Goal: Transaction & Acquisition: Purchase product/service

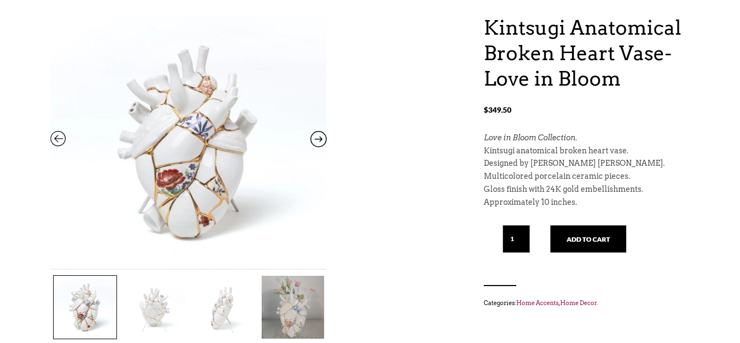
scroll to position [117, 0]
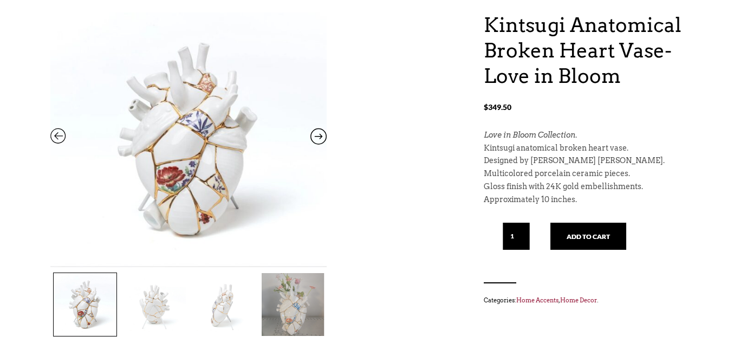
click at [152, 308] on img at bounding box center [154, 304] width 63 height 63
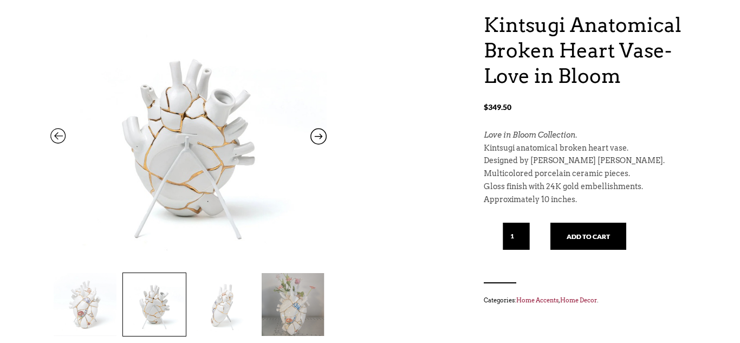
click at [201, 302] on img at bounding box center [223, 304] width 63 height 63
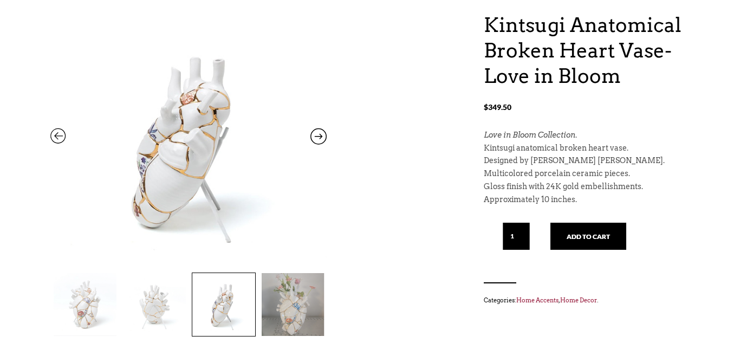
click at [262, 294] on img at bounding box center [293, 304] width 63 height 63
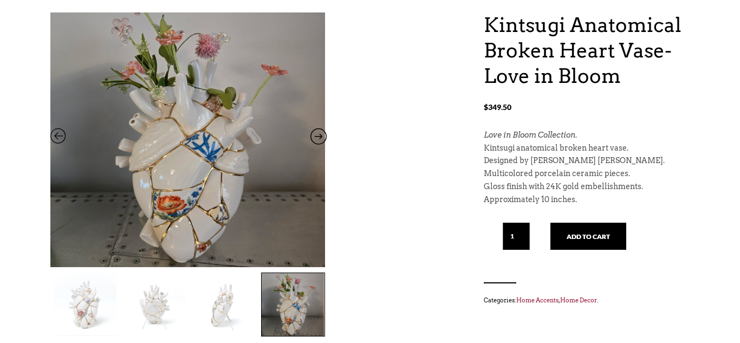
click at [79, 312] on img at bounding box center [85, 304] width 63 height 63
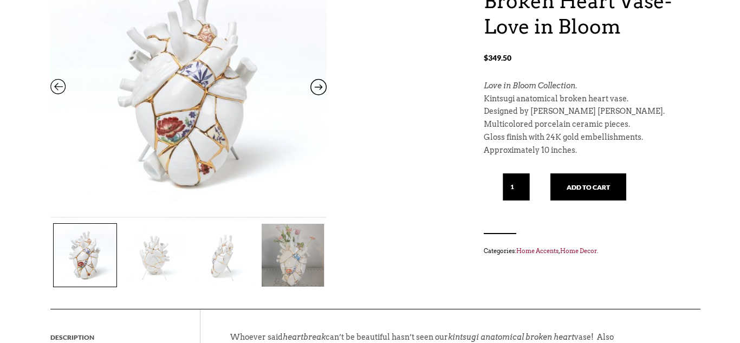
scroll to position [0, 0]
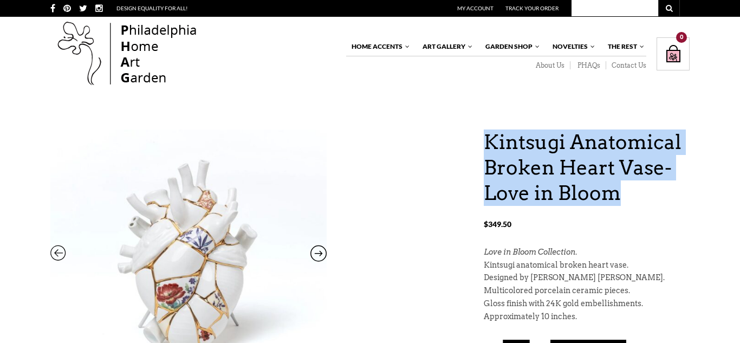
drag, startPoint x: 484, startPoint y: 138, endPoint x: 636, endPoint y: 190, distance: 161.2
click at [636, 190] on h1 "Kintsugi Anatomical Broken Heart Vase- Love in Bloom" at bounding box center [587, 167] width 206 height 76
copy h1 "Kintsugi Anatomical Broken Heart Vase- Love in Bloom"
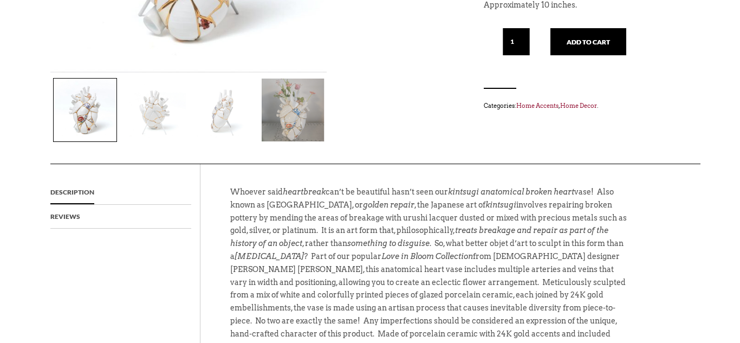
scroll to position [317, 0]
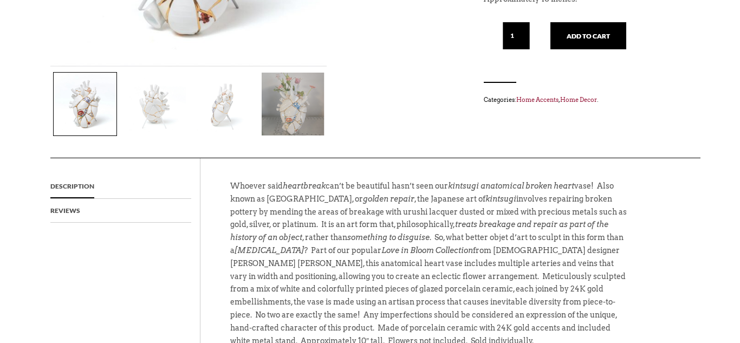
drag, startPoint x: 261, startPoint y: 265, endPoint x: 400, endPoint y: 243, distance: 140.9
click at [400, 243] on p "Whoever said heartbreak can’t be beautiful hasn’t seen our kintsugi anatomical …" at bounding box center [430, 269] width 401 height 178
click at [376, 255] on p "Whoever said heartbreak can’t be beautiful hasn’t seen our kintsugi anatomical …" at bounding box center [430, 269] width 401 height 178
drag, startPoint x: 330, startPoint y: 249, endPoint x: 424, endPoint y: 249, distance: 93.2
click at [424, 249] on em "Love in Bloom Collection" at bounding box center [427, 250] width 92 height 9
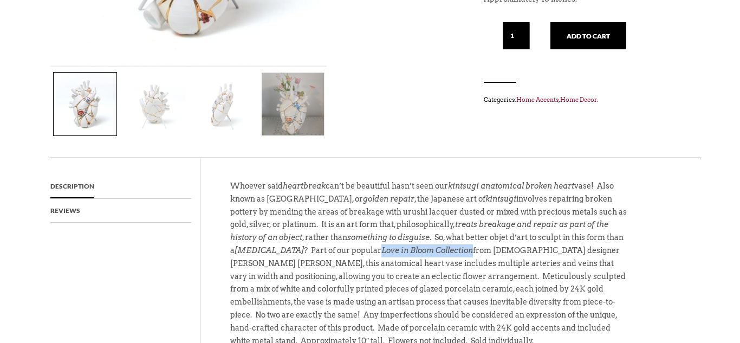
copy em "Love in Bloom Collection"
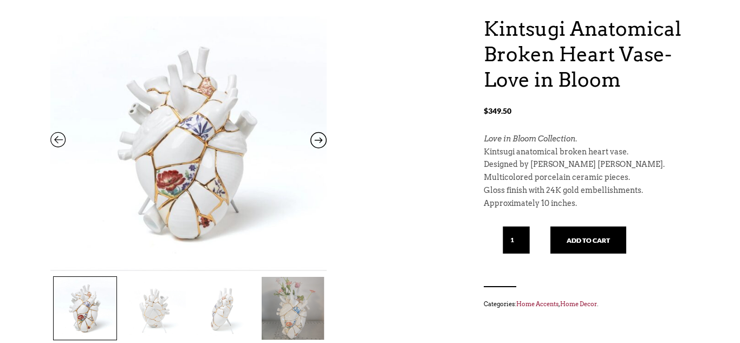
scroll to position [111, 0]
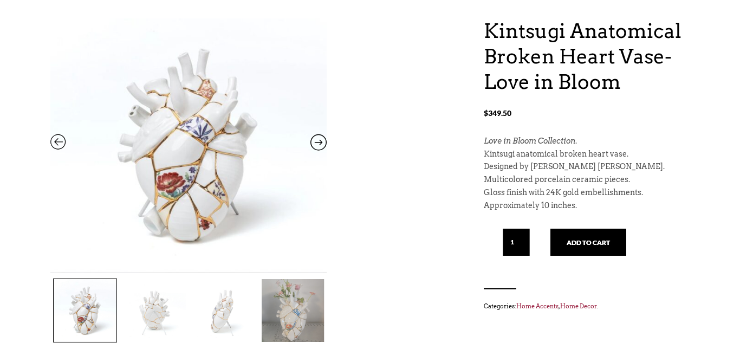
click at [283, 304] on img at bounding box center [293, 310] width 63 height 63
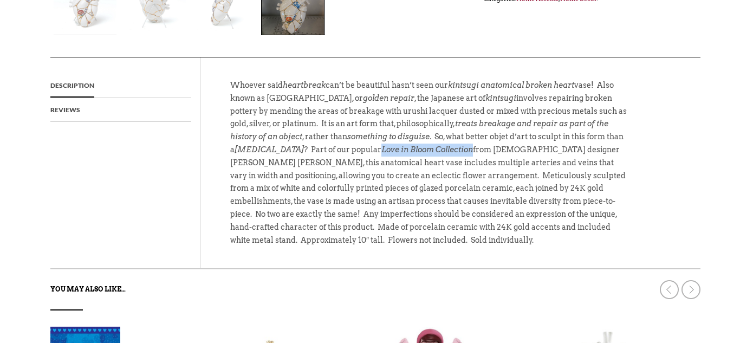
scroll to position [422, 0]
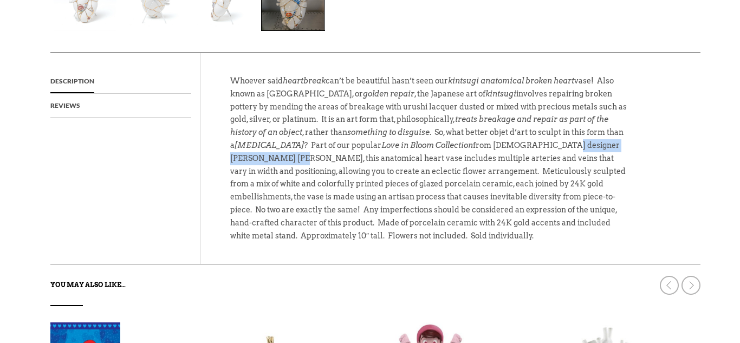
drag, startPoint x: 263, startPoint y: 159, endPoint x: 508, endPoint y: 147, distance: 245.6
click at [508, 147] on span "Whoever said heartbreak can’t be beautiful hasn’t seen our kintsugi anatomical …" at bounding box center [428, 158] width 396 height 164
copy span "[PERSON_NAME] [PERSON_NAME]"
click at [660, 170] on div "Description Reviews Whoever said heartbreak can’t be beautiful hasn’t seen our …" at bounding box center [375, 159] width 650 height 212
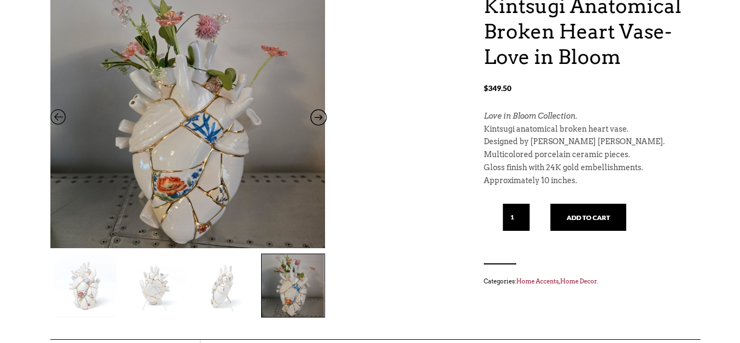
scroll to position [135, 0]
